Goal: Information Seeking & Learning: Learn about a topic

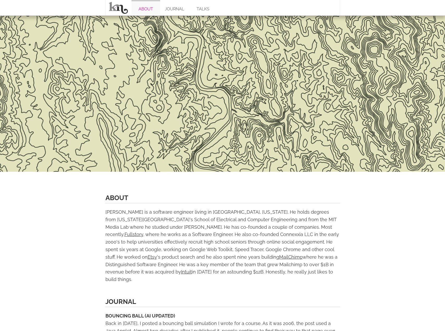
click at [146, 8] on link "ABOUT" at bounding box center [146, 8] width 29 height 16
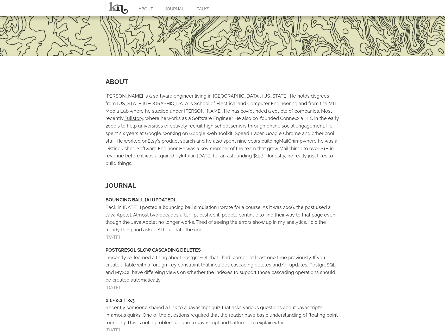
scroll to position [125, 0]
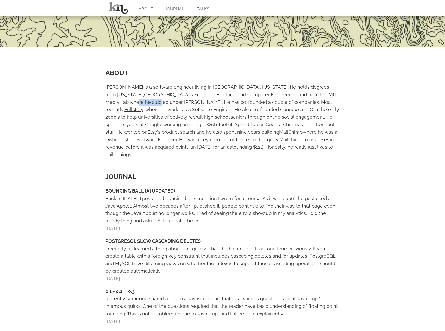
drag, startPoint x: 322, startPoint y: 94, endPoint x: 120, endPoint y: 102, distance: 202.4
click at [120, 102] on div "[PERSON_NAME] is a software engineer living in [GEOGRAPHIC_DATA], [US_STATE]. H…" at bounding box center [223, 121] width 235 height 75
copy div "[PERSON_NAME]"
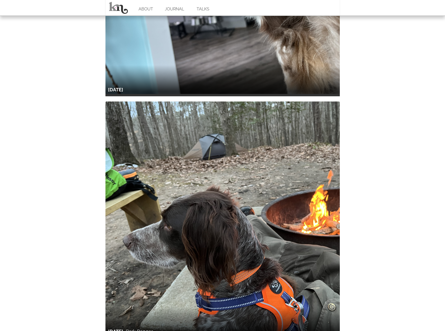
scroll to position [1674, 0]
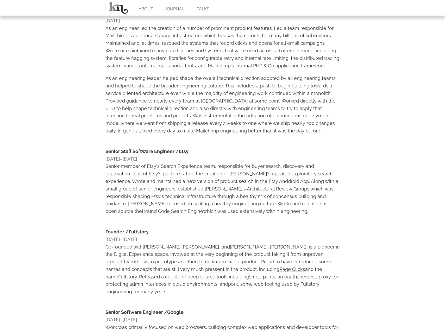
scroll to position [102, 0]
